Goal: Complete application form

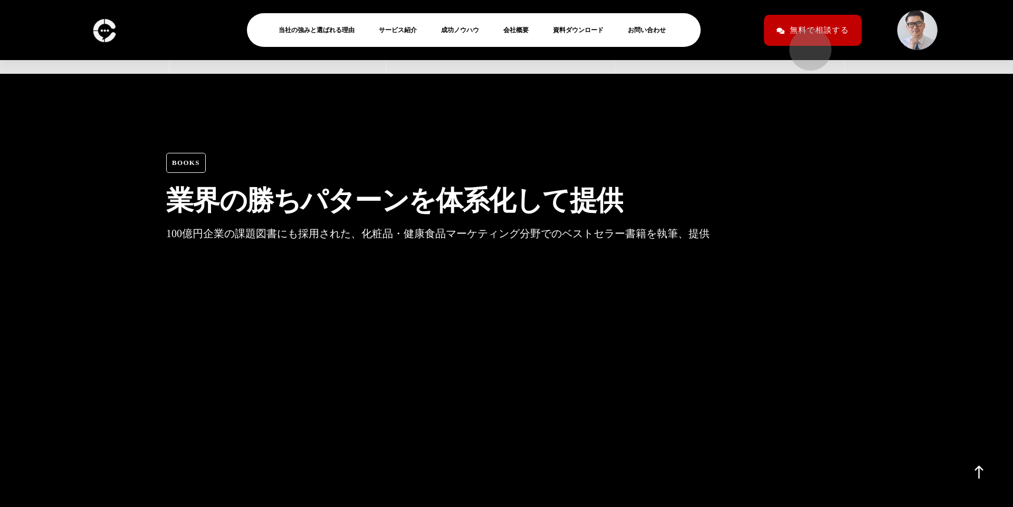
scroll to position [2845, 0]
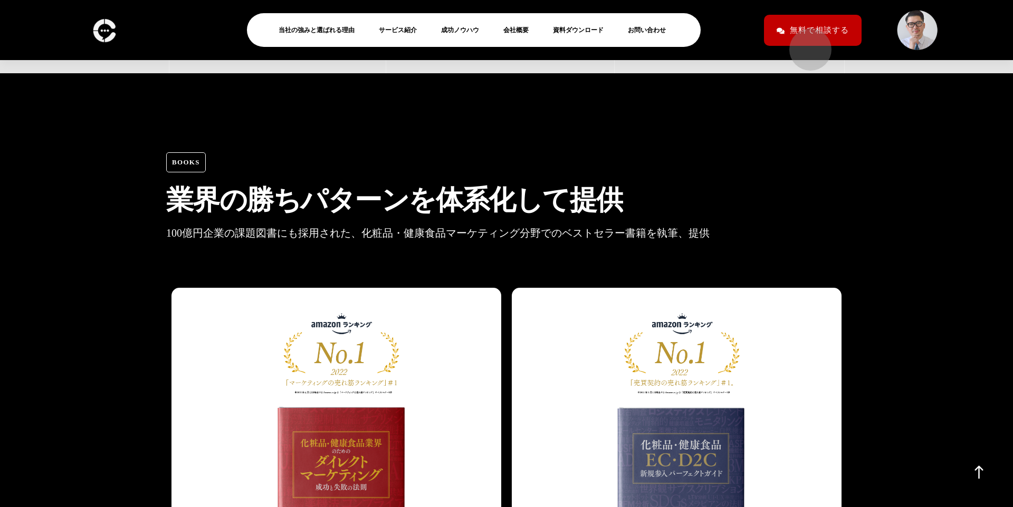
click at [806, 36] on span "無料で相談する" at bounding box center [818, 30] width 59 height 18
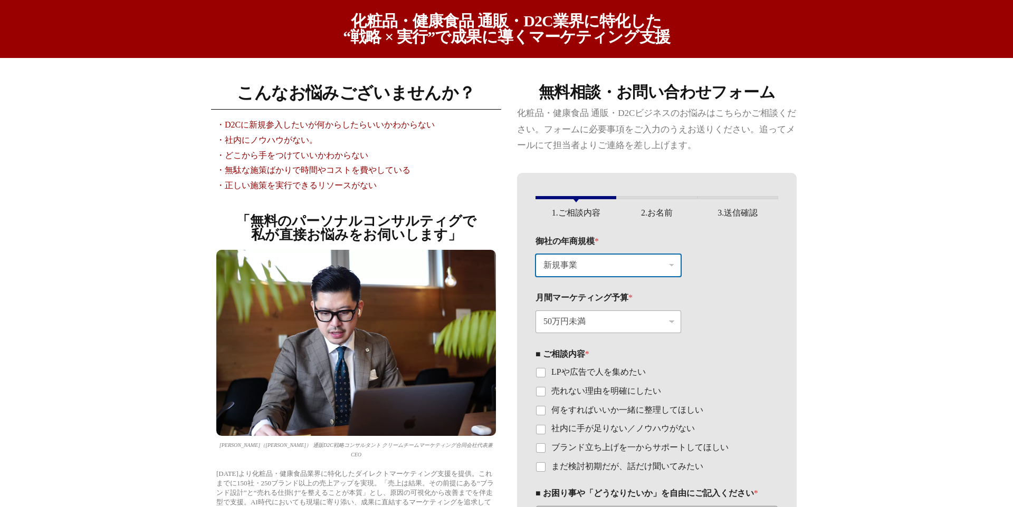
click at [674, 266] on select "新規事業 〜[DATE]万円（〜月120万円） 〜1.2億円（〜月[DATE]万円） 〜12億円（〜月1.2億円）" at bounding box center [608, 265] width 146 height 23
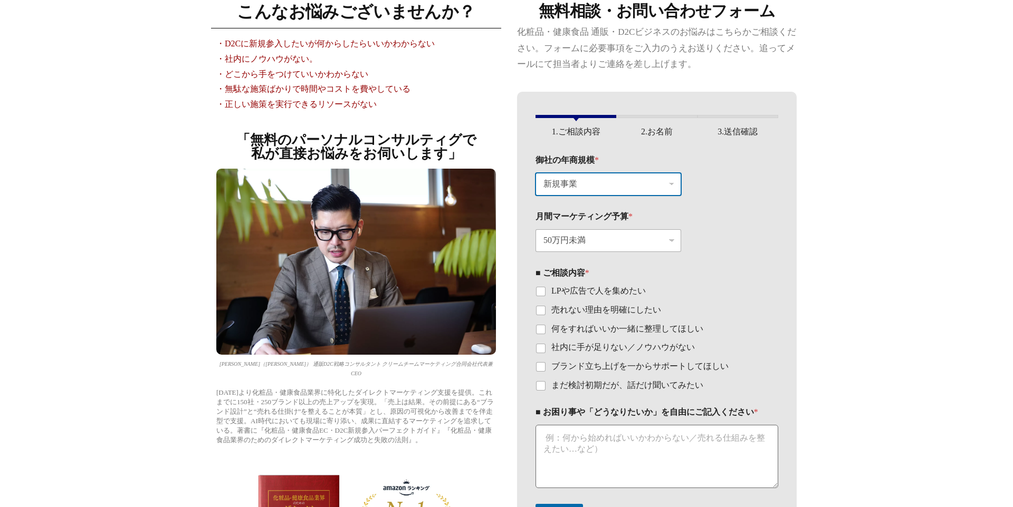
scroll to position [95, 0]
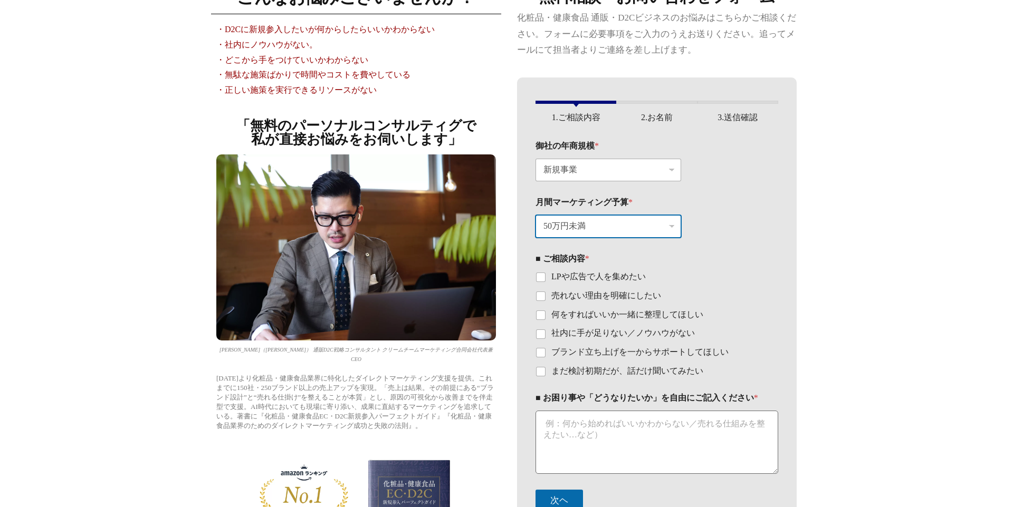
click at [671, 227] on select "50万円未満 100万円〜300万円未満 300万円以上" at bounding box center [608, 226] width 146 height 23
click at [670, 173] on select "新規事業 〜[DATE]万円（〜月120万円） 〜1.2億円（〜月[DATE]万円） 〜12億円（〜月1.2億円）" at bounding box center [608, 170] width 146 height 23
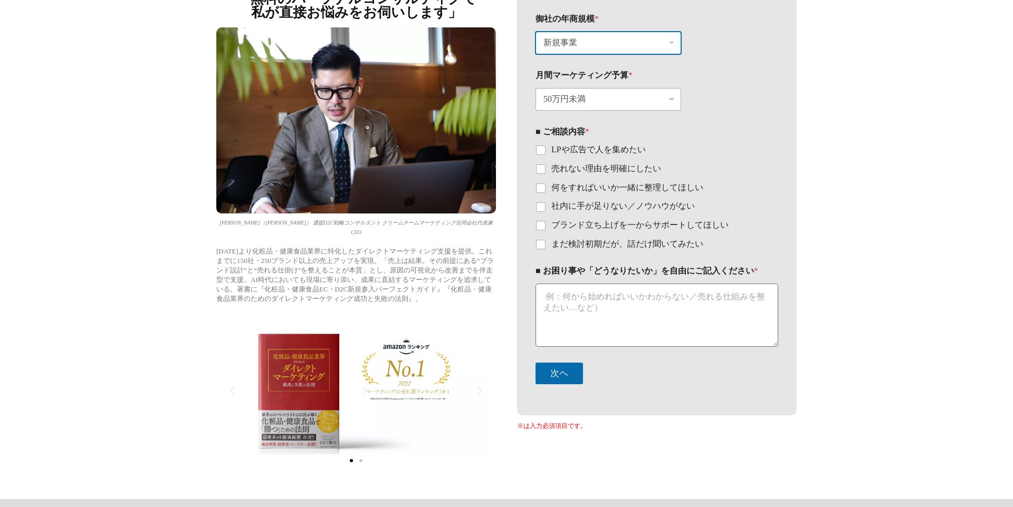
scroll to position [224, 0]
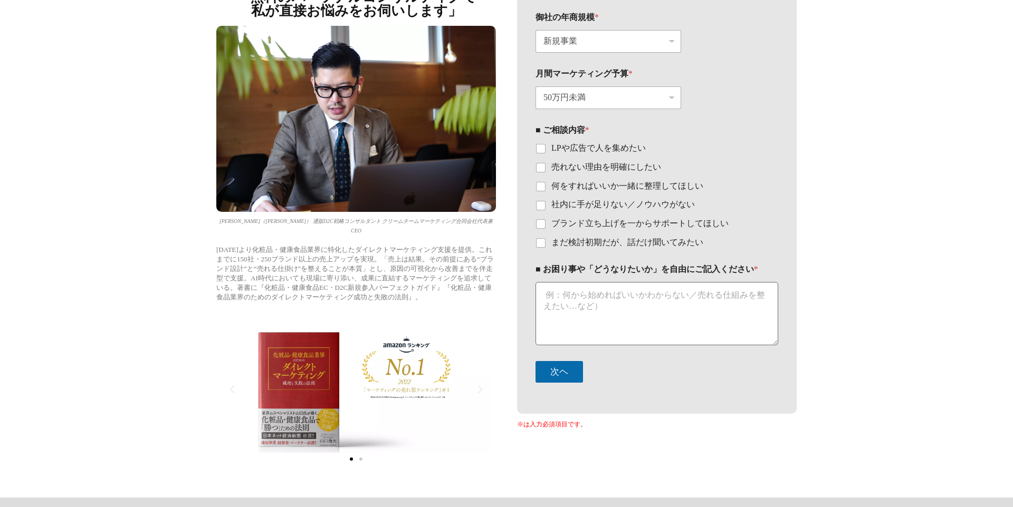
click at [585, 244] on label "まだ検討初期だが、話だけ聞いてみたい" at bounding box center [624, 242] width 158 height 11
click at [545, 244] on input "まだ検討初期だが、話だけ聞いてみたい" at bounding box center [540, 243] width 8 height 8
checkbox input "true"
drag, startPoint x: 602, startPoint y: 294, endPoint x: 612, endPoint y: 292, distance: 9.6
click at [603, 294] on textarea "■ お困り事や「どうなりたいか」を自由にご記入ください *" at bounding box center [656, 313] width 243 height 63
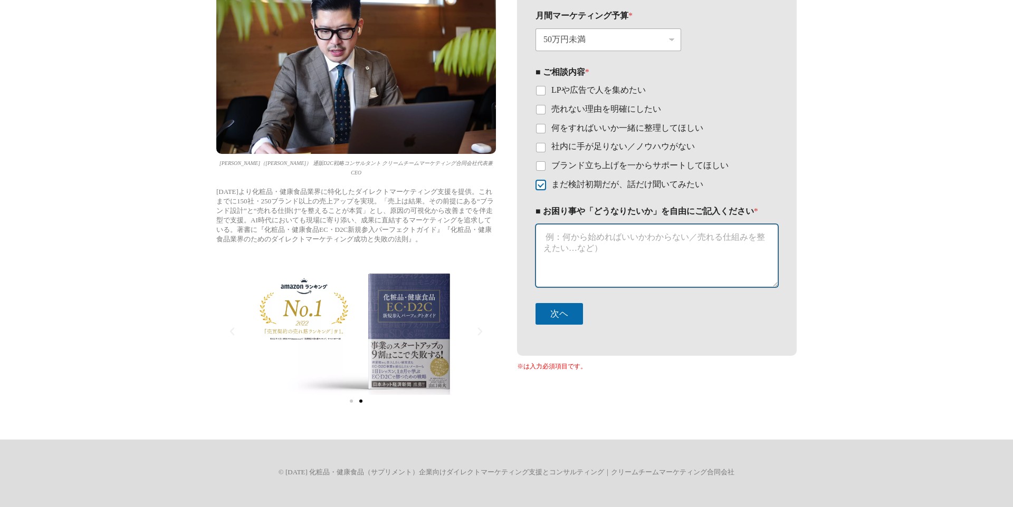
scroll to position [284, 0]
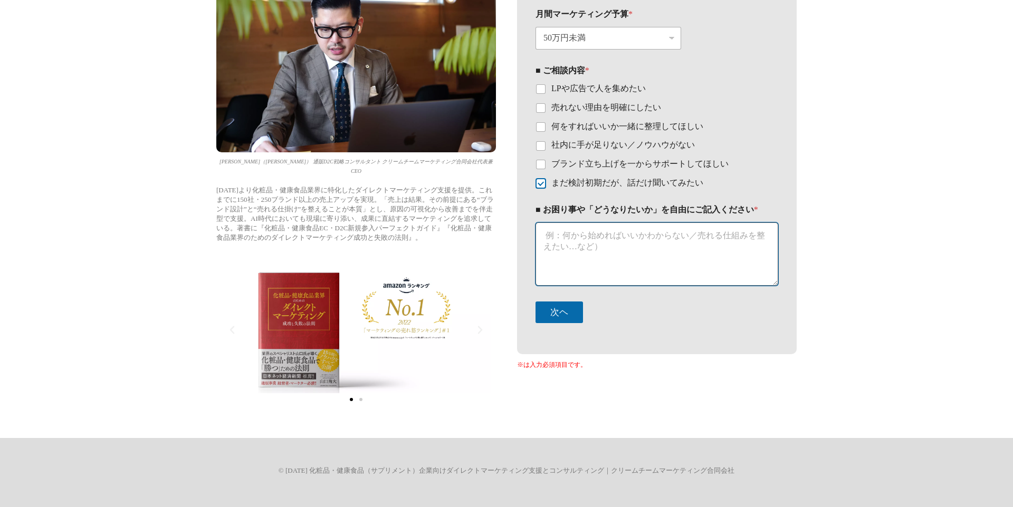
click at [616, 250] on textarea "■ お困り事や「どうなりたいか」を自由にご記入ください *" at bounding box center [656, 254] width 243 height 63
paste textarea "突然のご連絡失礼致します。 COUXU株式会社の[PERSON_NAME]と申します。 弊社で販売を受け持つ「大豆ミート」を使用した飲食店事業（ゴーストキッチ…"
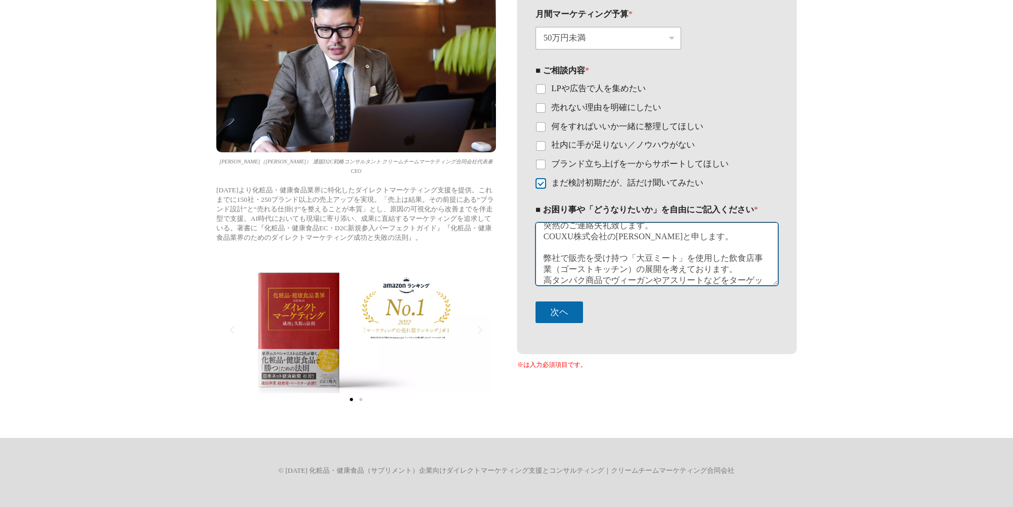
scroll to position [19, 0]
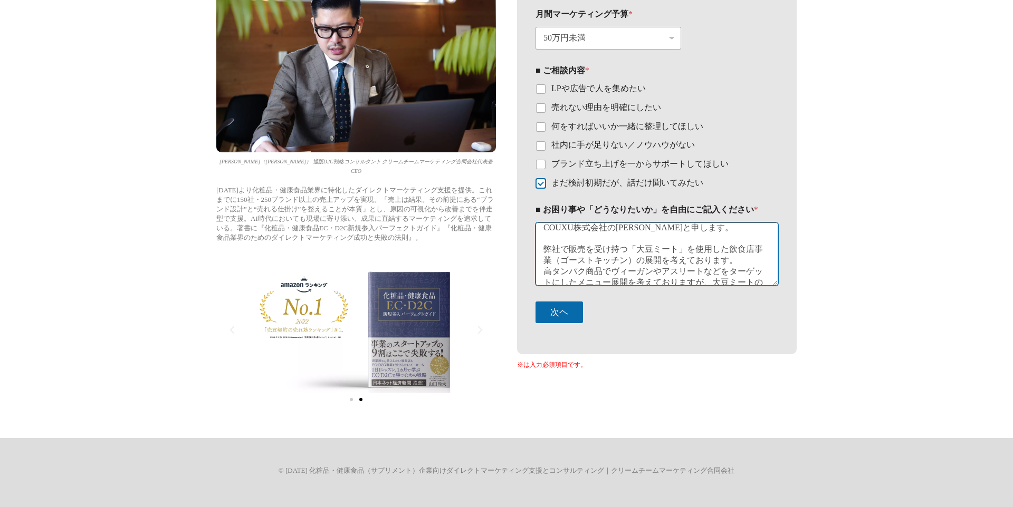
click at [637, 261] on textarea "突然のご連絡失礼致します。 COUXU株式会社の[PERSON_NAME]と申します。 弊社で販売を受け持つ「大豆ミート」を使用した飲食店事業（ゴーストキッチ…" at bounding box center [656, 254] width 243 height 63
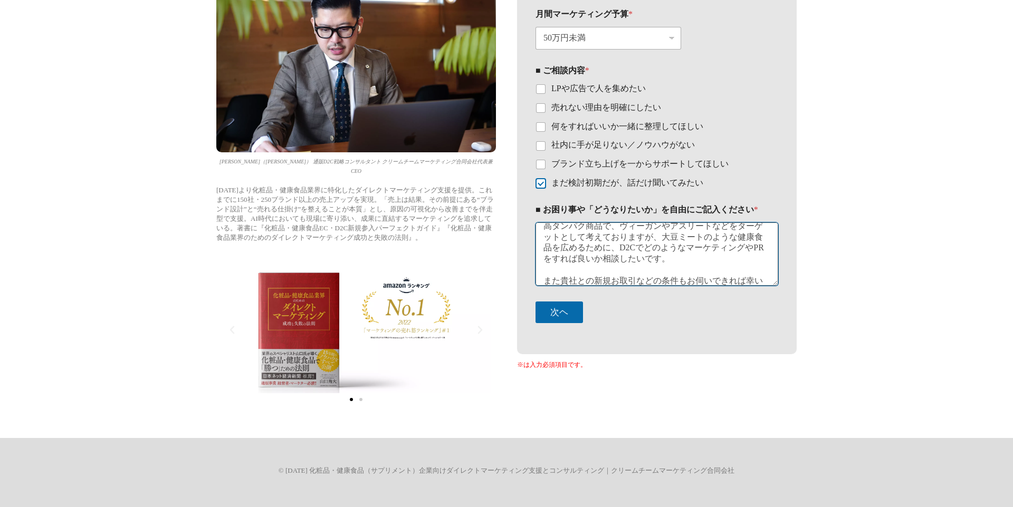
scroll to position [95, 0]
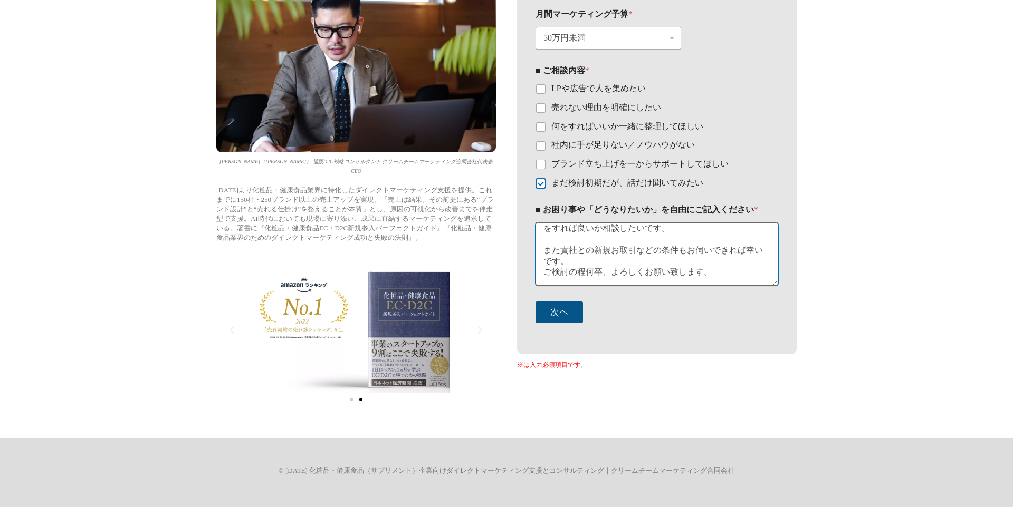
type textarea "突然のご連絡失礼致します。 COUXU株式会社の[PERSON_NAME]と申します。 弊社で販売を受け持つ「大豆ミート」を販売する為ECサイトでの展開を考え…"
click at [559, 315] on button "次ヘ" at bounding box center [558, 313] width 47 height 22
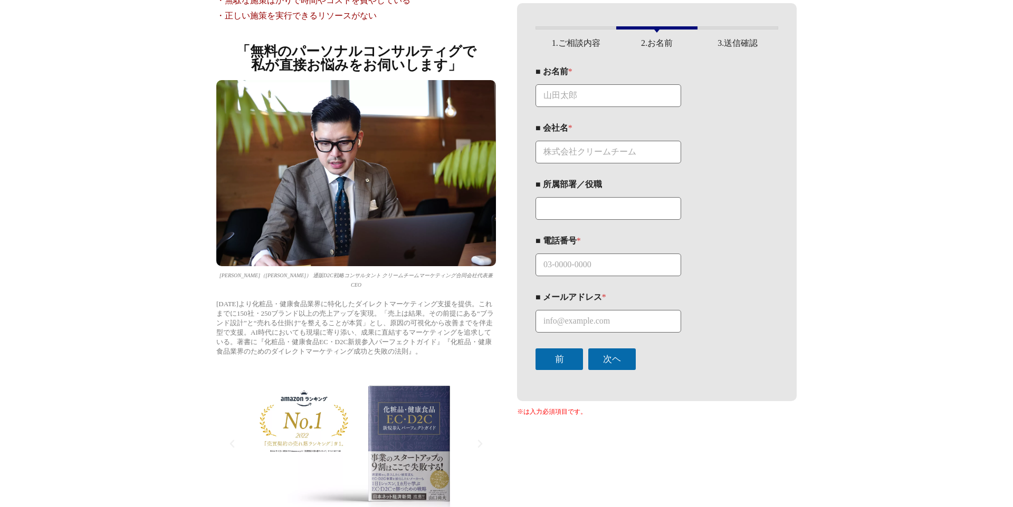
scroll to position [156, 0]
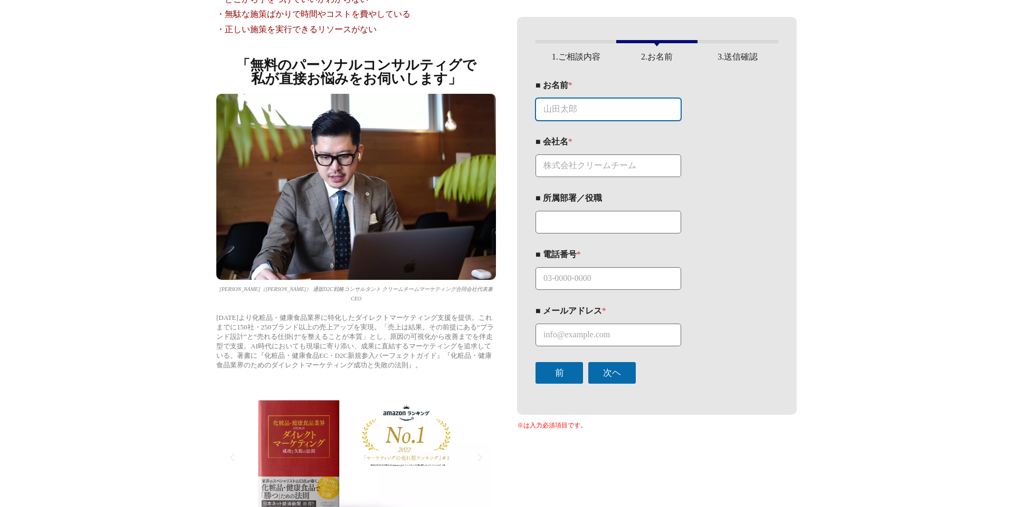
click at [587, 113] on input "■ お名前 *" at bounding box center [608, 109] width 146 height 23
type input "[PERSON_NAME]"
click at [585, 162] on input "■ 会社名 *" at bounding box center [608, 166] width 146 height 23
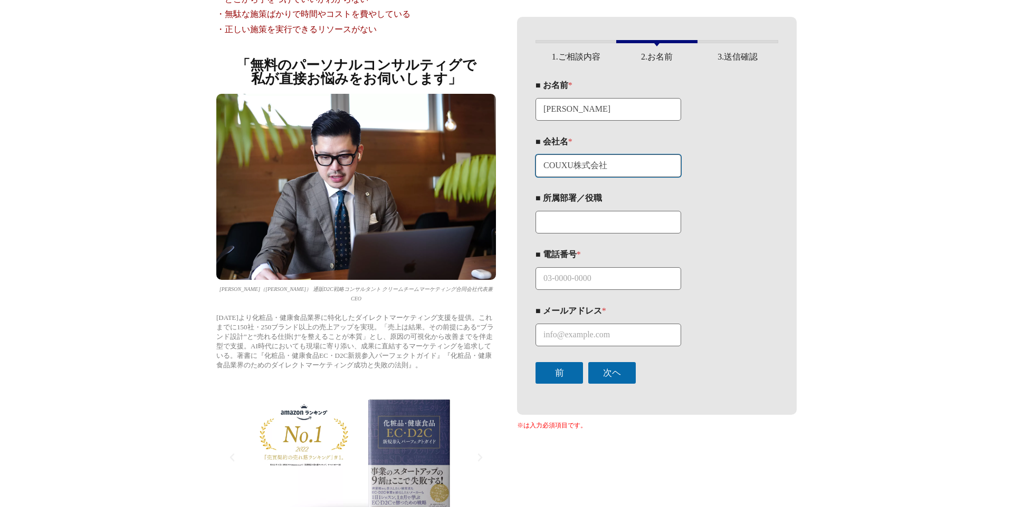
type input "COUXU株式会社"
click at [582, 227] on input "■ 所属部署／役職" at bounding box center [608, 222] width 146 height 23
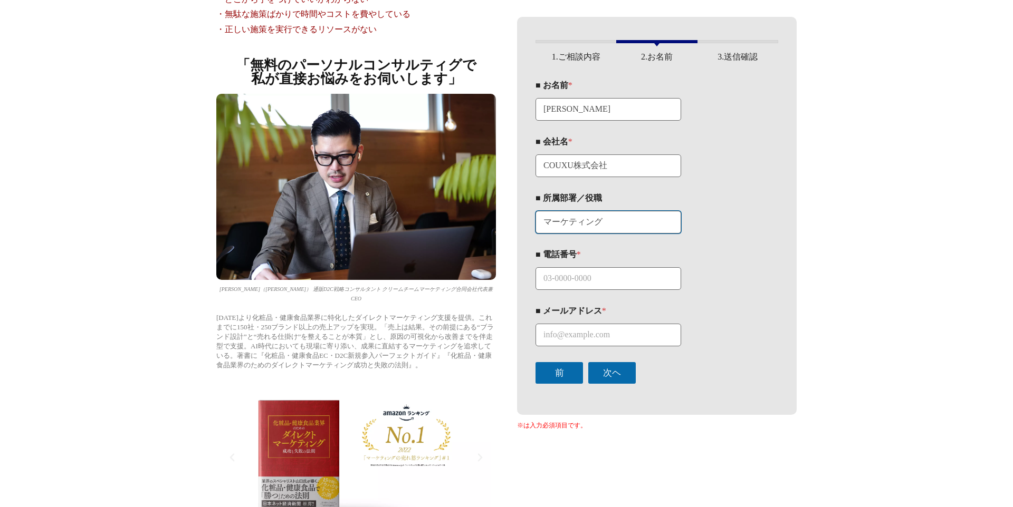
type input "マーケティング"
click at [582, 276] on input "■ 電話番号 *" at bounding box center [608, 278] width 146 height 23
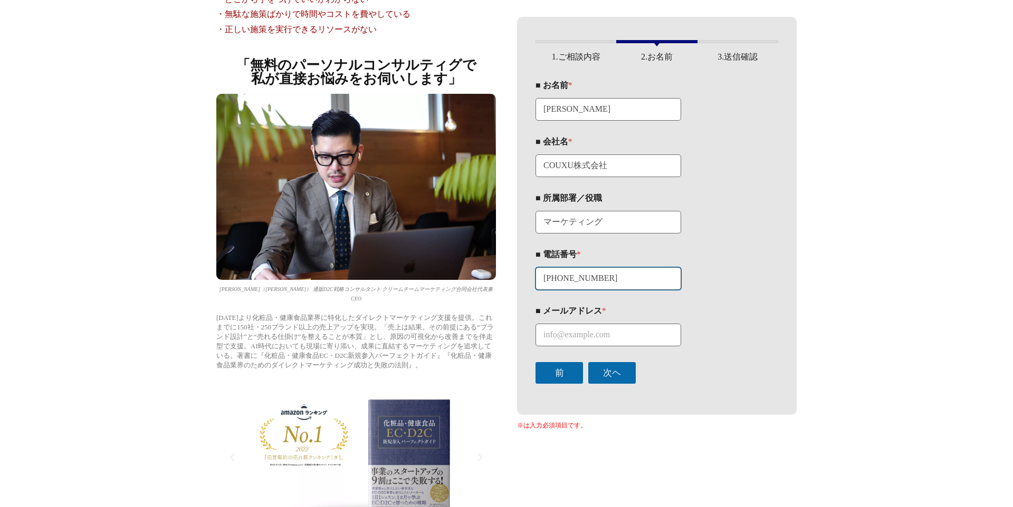
type input "[PHONE_NUMBER]"
click at [598, 342] on input "■ メールアドレス *" at bounding box center [608, 335] width 146 height 23
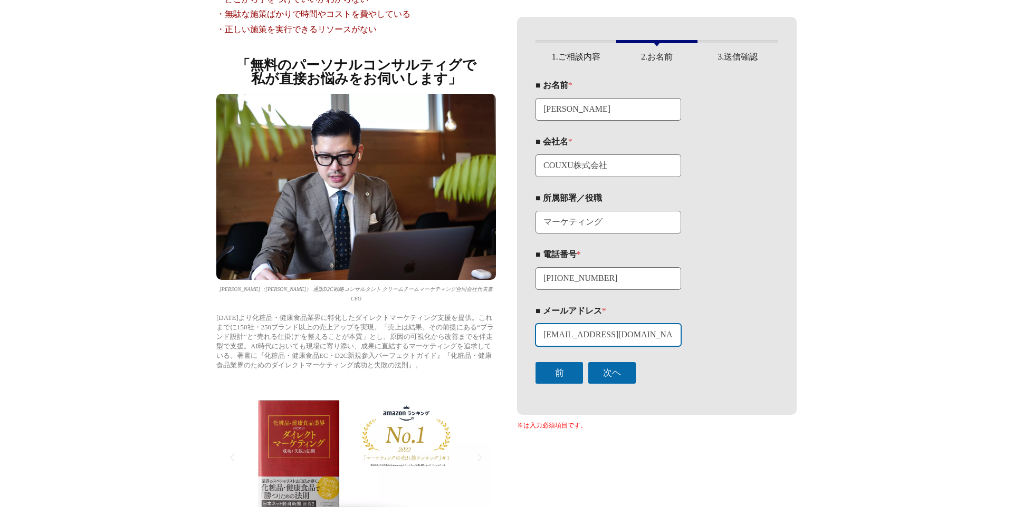
type input "[EMAIL_ADDRESS][DOMAIN_NAME]"
click at [645, 275] on input "[PHONE_NUMBER]" at bounding box center [608, 278] width 146 height 23
click at [623, 371] on button "次ヘ" at bounding box center [611, 373] width 47 height 22
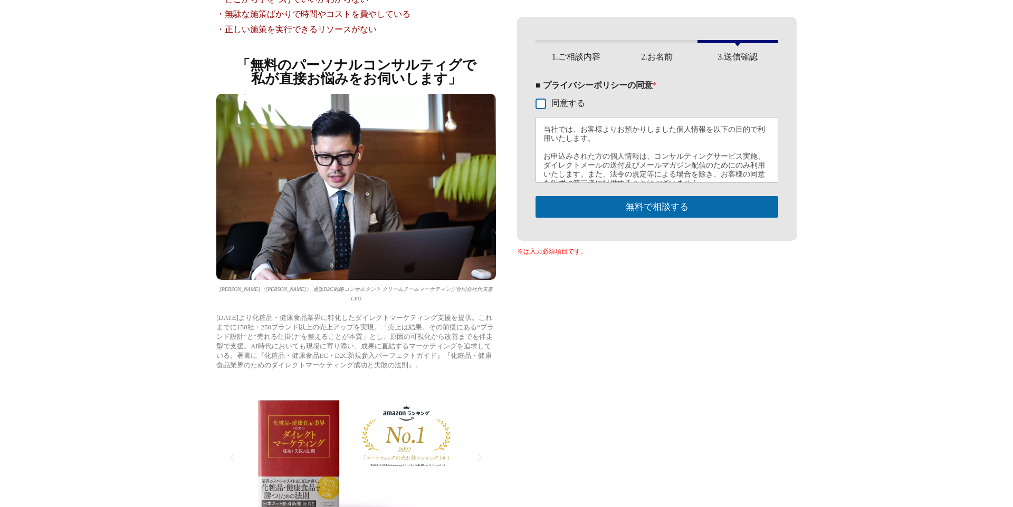
drag, startPoint x: 543, startPoint y: 104, endPoint x: 588, endPoint y: 163, distance: 74.1
click at [542, 104] on input "同意する" at bounding box center [540, 104] width 8 height 8
checkbox input "true"
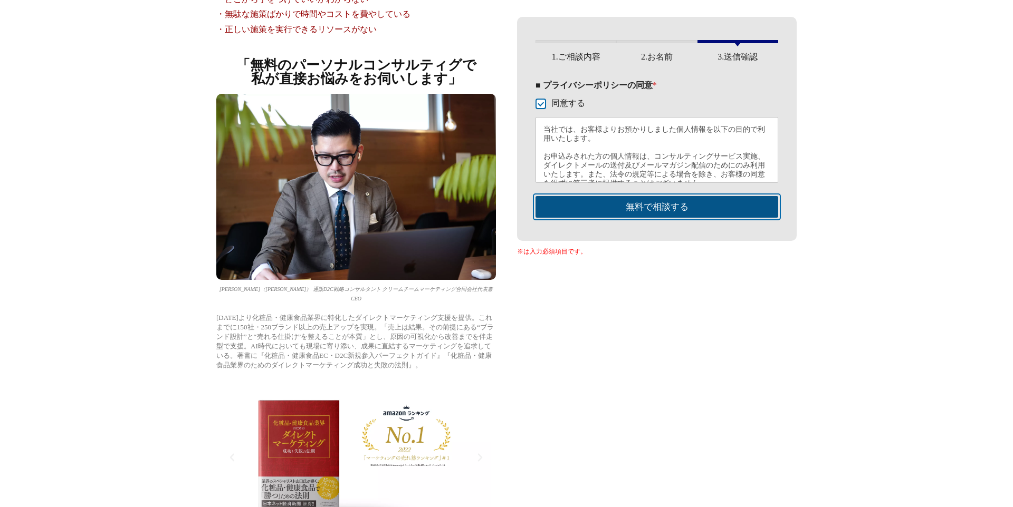
click at [639, 207] on button "無料で相談する" at bounding box center [656, 207] width 243 height 22
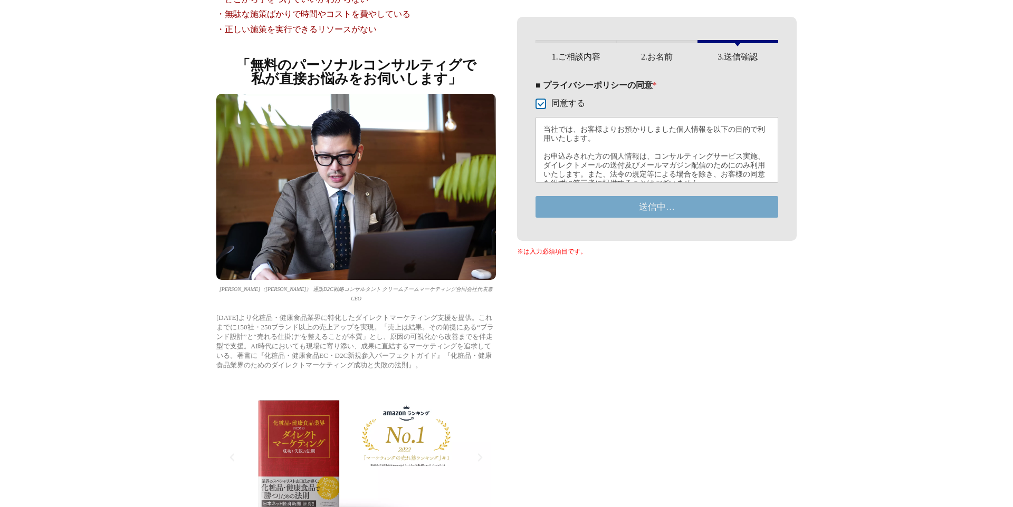
scroll to position [157, 0]
